Goal: Navigation & Orientation: Find specific page/section

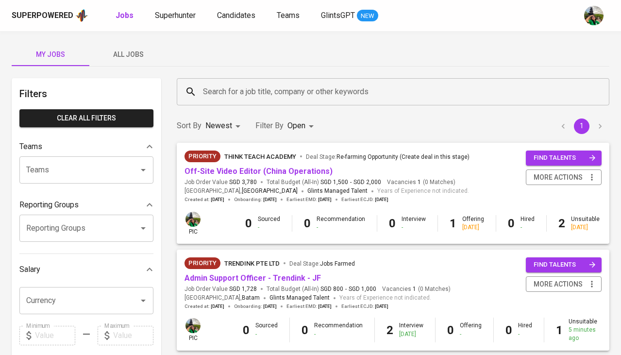
scroll to position [293, 0]
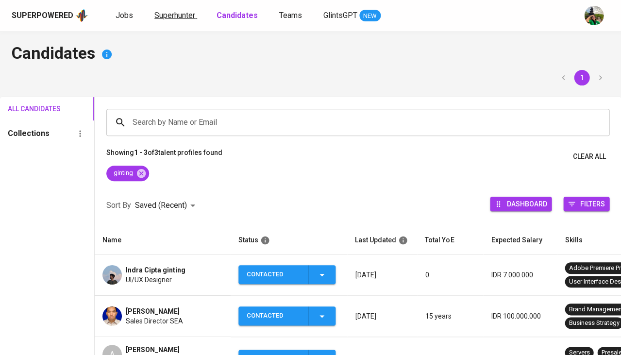
click at [179, 16] on span "Superhunter" at bounding box center [174, 15] width 41 height 9
